Goal: Task Accomplishment & Management: Use online tool/utility

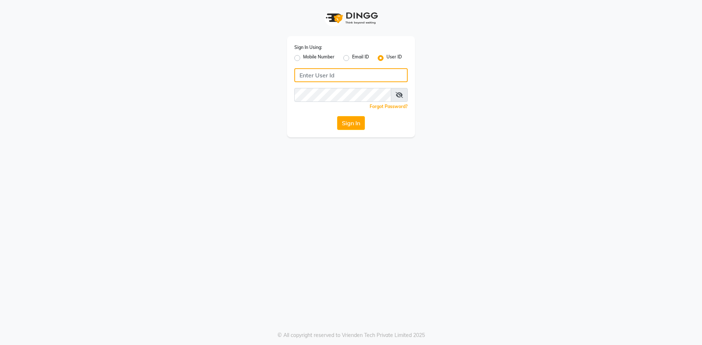
type input "Tony&guy"
click at [151, 101] on div "Sign In Using: Mobile Number Email ID User ID [PERSON_NAME] Remember me Forgot …" at bounding box center [351, 68] width 417 height 137
click at [154, 100] on div "Sign In Using: Mobile Number Email ID User ID [PERSON_NAME] Remember me Forgot …" at bounding box center [351, 68] width 417 height 137
click at [154, 99] on div "Sign In Using: Mobile Number Email ID User ID [PERSON_NAME] Remember me Forgot …" at bounding box center [351, 68] width 417 height 137
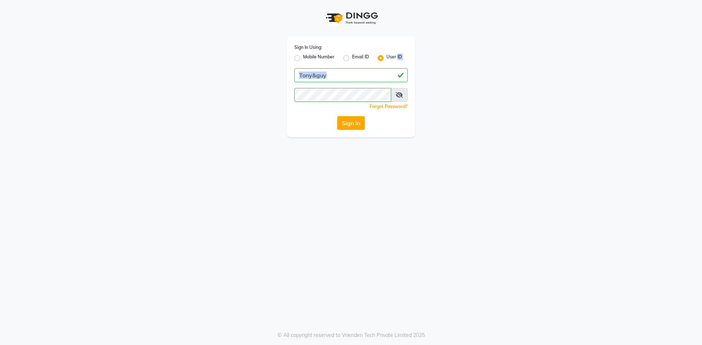
click at [154, 99] on div "Sign In Using: Mobile Number Email ID User ID [PERSON_NAME] Remember me Forgot …" at bounding box center [351, 68] width 417 height 137
click at [155, 99] on div "Sign In Using: Mobile Number Email ID User ID [PERSON_NAME] Remember me Forgot …" at bounding box center [351, 68] width 417 height 137
click at [350, 120] on button "Sign In" at bounding box center [351, 123] width 28 height 14
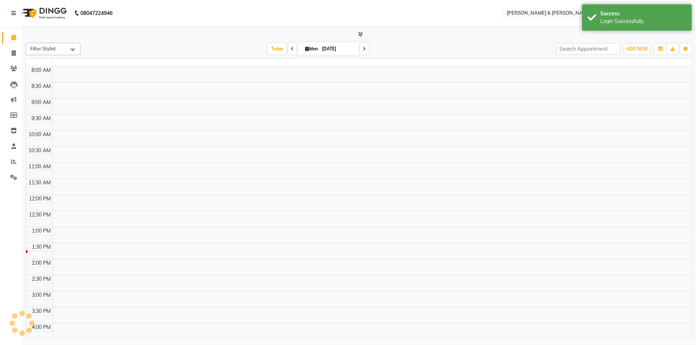
select select "en"
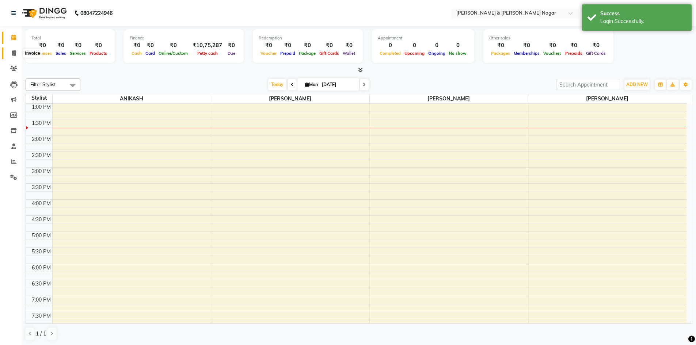
click at [13, 53] on icon at bounding box center [14, 52] width 4 height 5
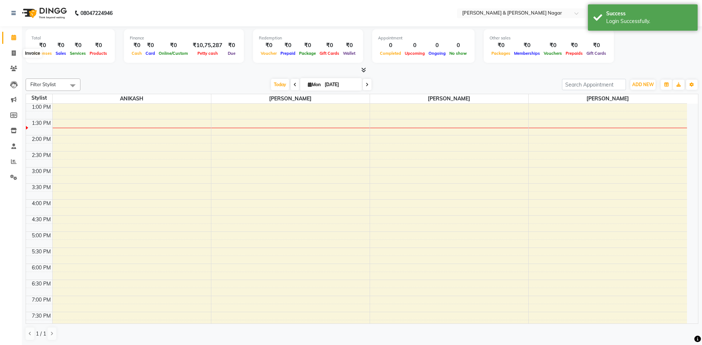
select select "service"
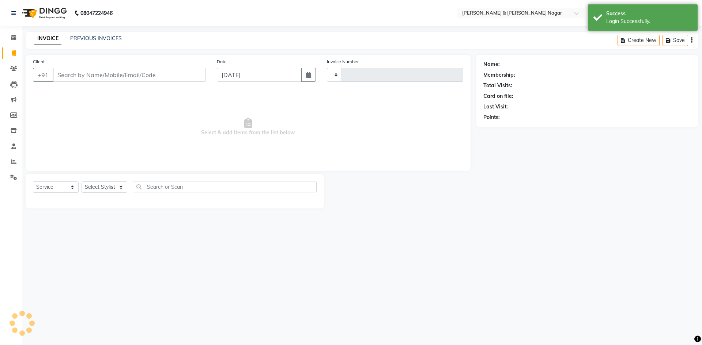
type input "0482"
select select "789"
select select "product"
